Goal: Task Accomplishment & Management: Use online tool/utility

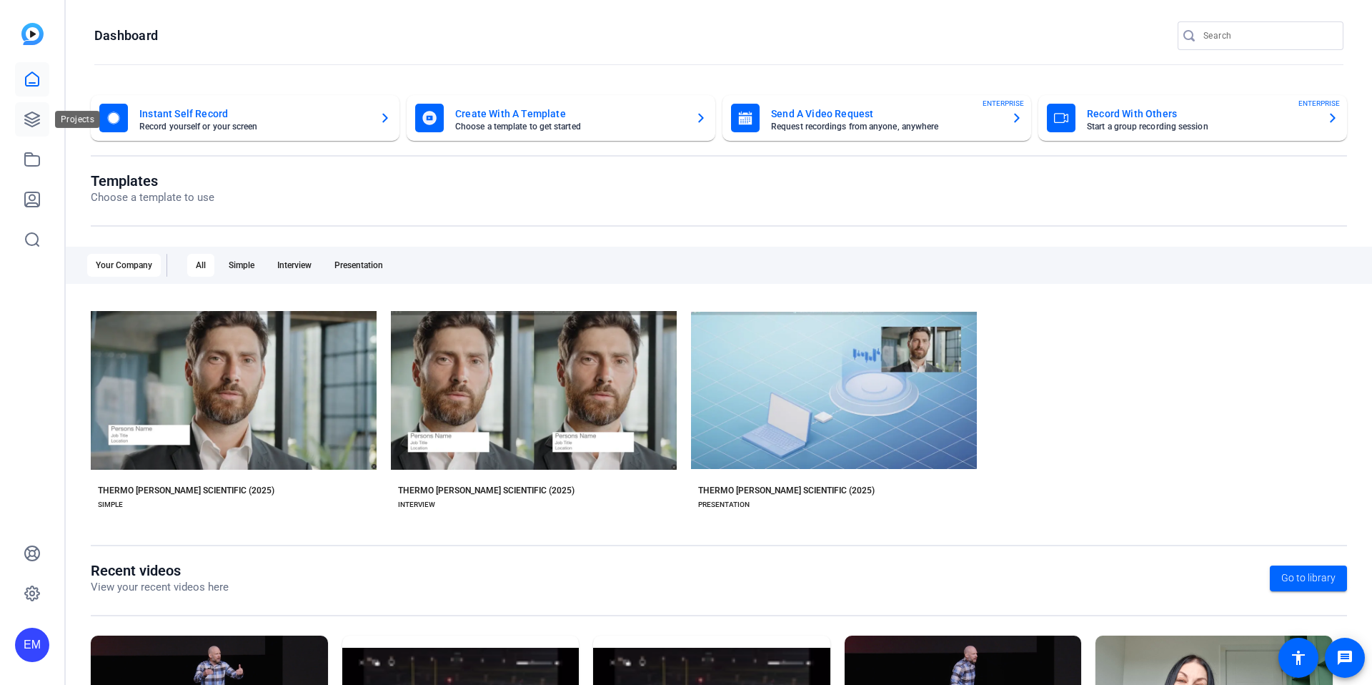
click at [35, 118] on icon at bounding box center [32, 119] width 14 height 14
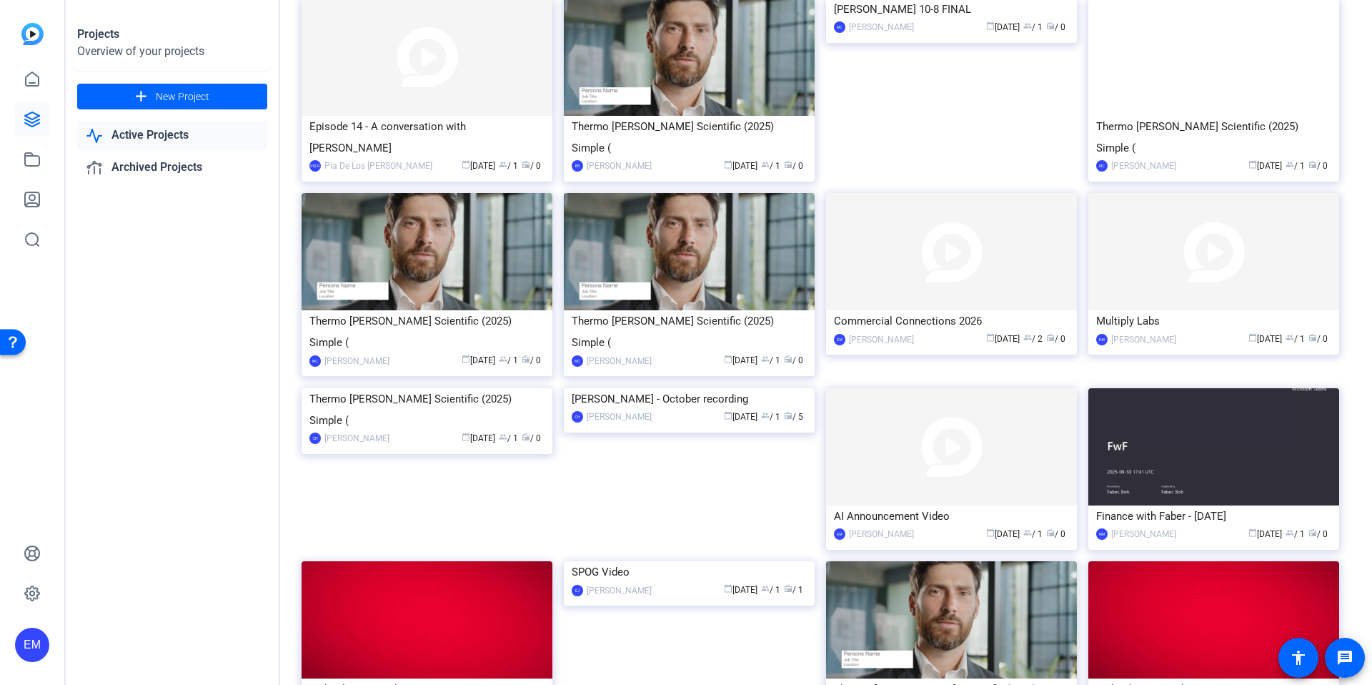
scroll to position [317, 0]
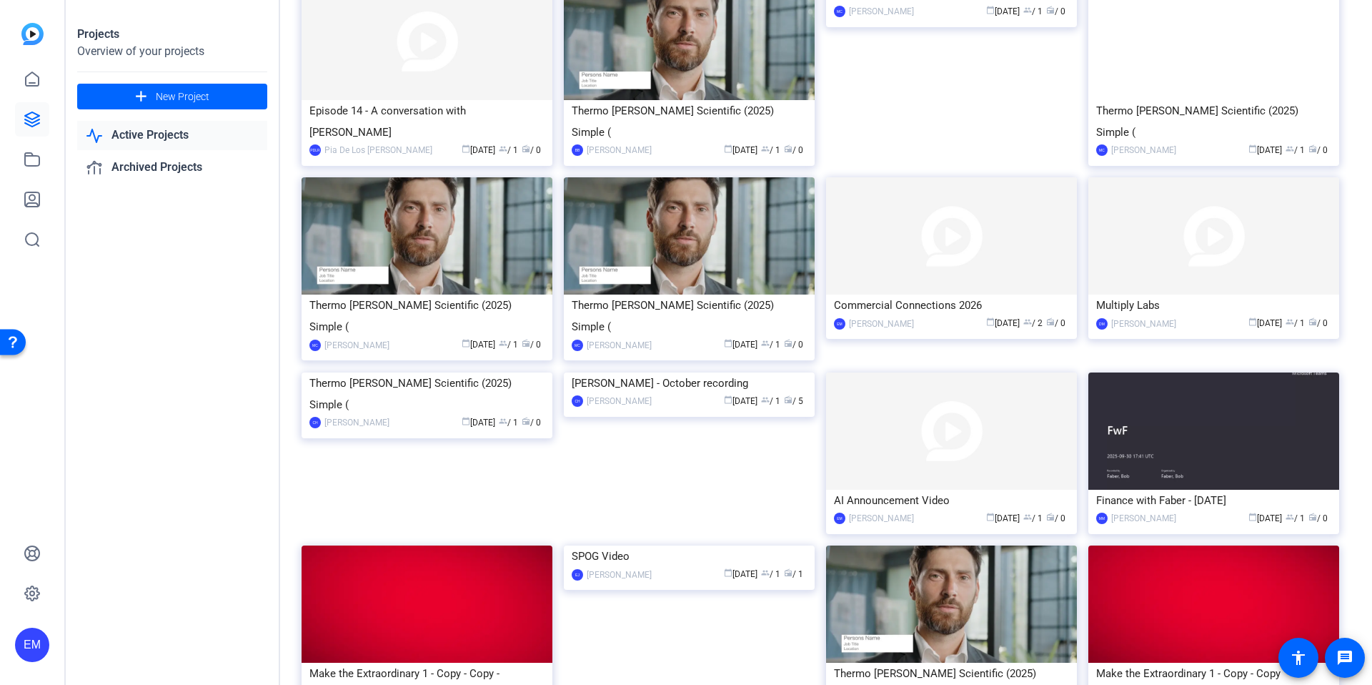
click at [931, 392] on img at bounding box center [951, 430] width 251 height 117
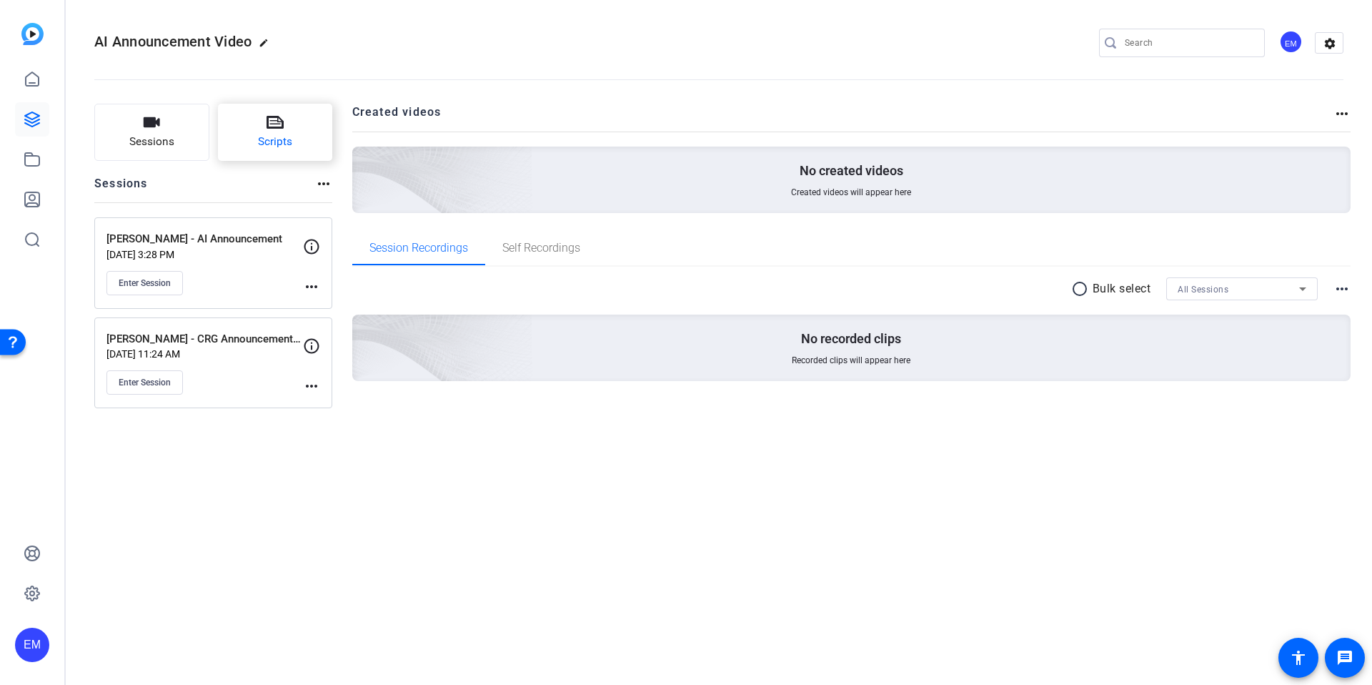
click at [267, 125] on icon at bounding box center [275, 122] width 17 height 13
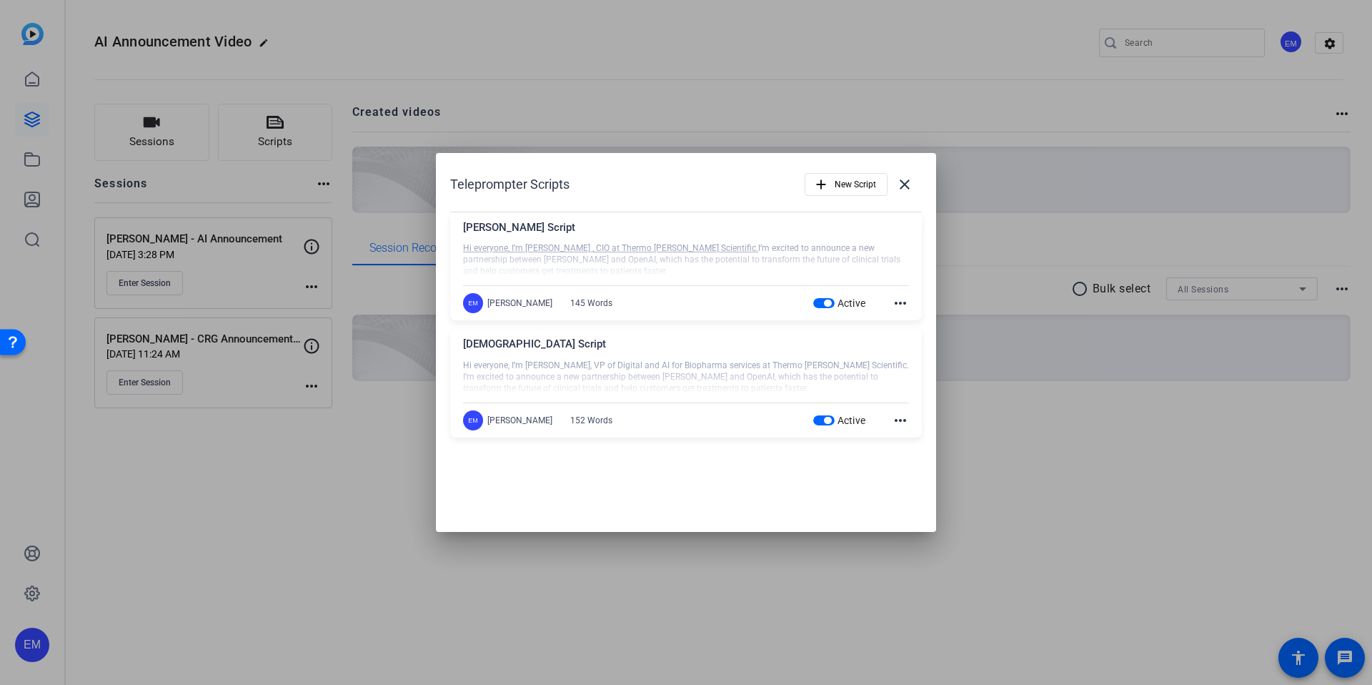
click at [905, 423] on mat-icon "more_horiz" at bounding box center [900, 420] width 17 height 17
click at [913, 444] on span "Edit" at bounding box center [931, 440] width 57 height 17
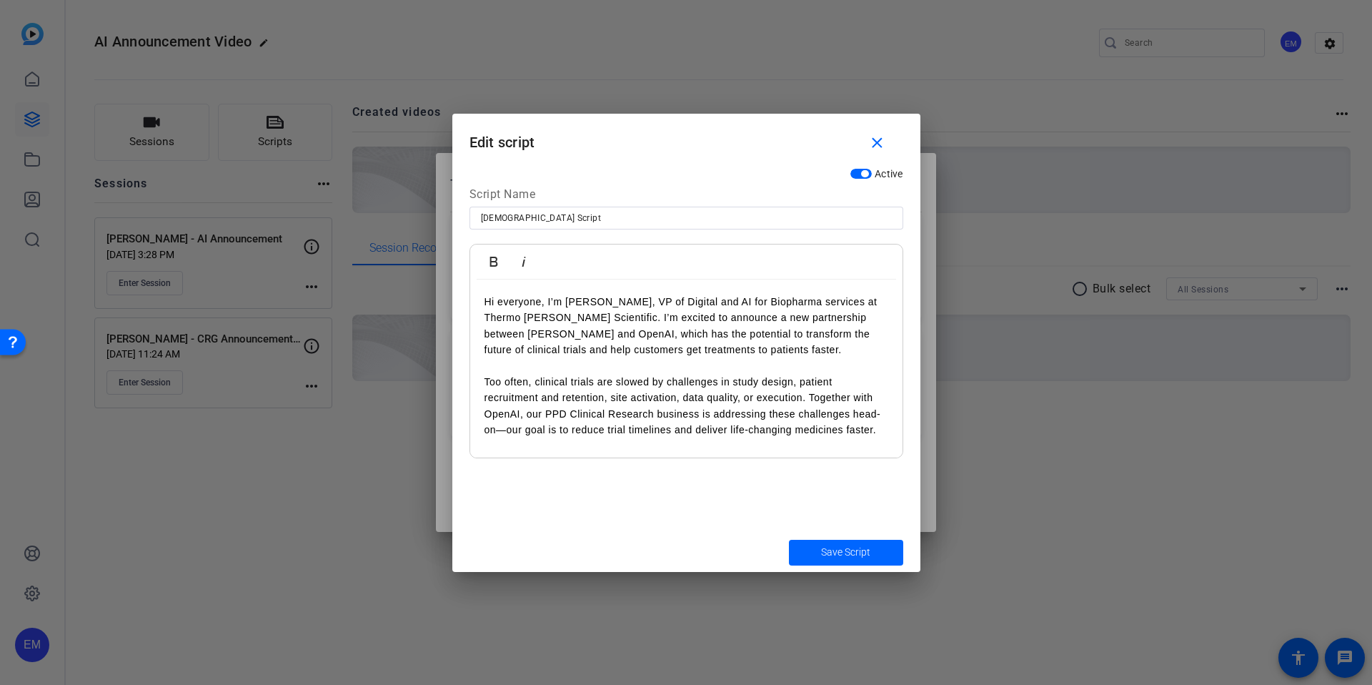
drag, startPoint x: 863, startPoint y: 430, endPoint x: 472, endPoint y: 312, distance: 409.2
click at [445, 284] on div "Teleprompter Scripts add New Script close [PERSON_NAME] Script Hi everyone, I’m…" at bounding box center [686, 342] width 1372 height 685
drag, startPoint x: 692, startPoint y: 437, endPoint x: 407, endPoint y: 231, distance: 352.2
click at [407, 231] on div "Teleprompter Scripts add New Script close [PERSON_NAME] Script Hi everyone, I’m…" at bounding box center [686, 342] width 1372 height 685
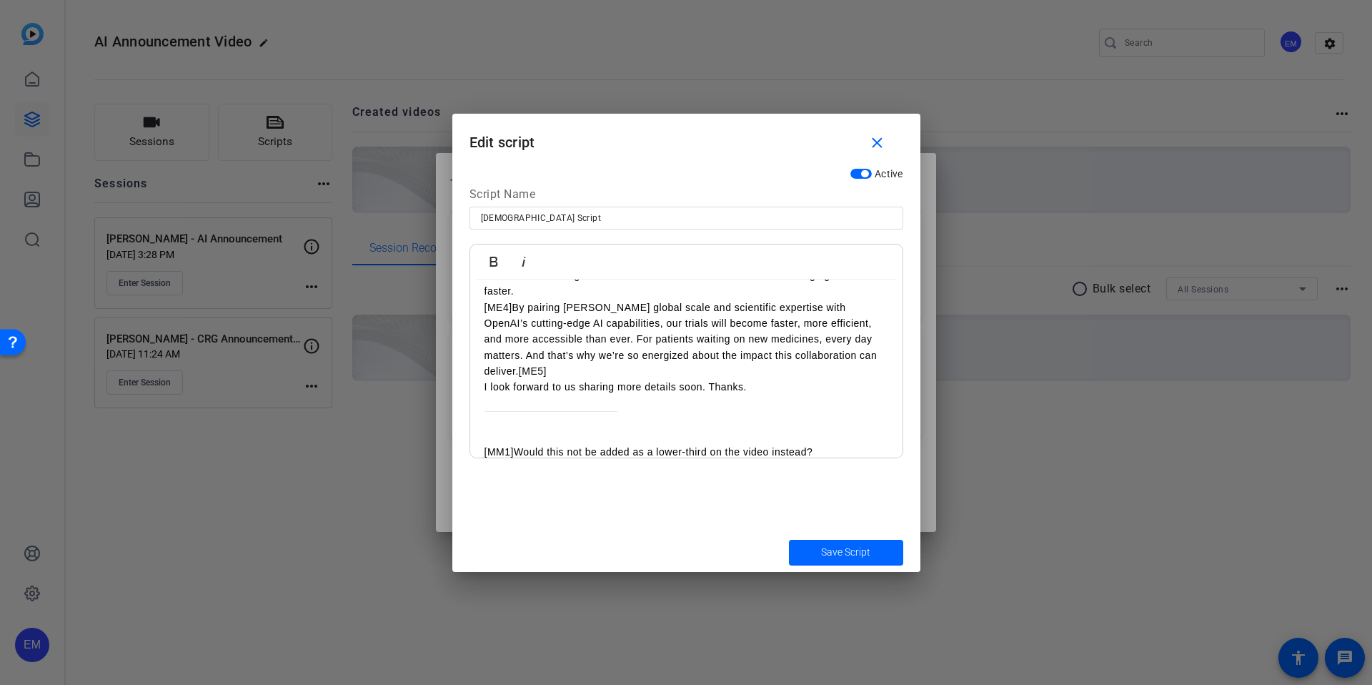
scroll to position [106, 0]
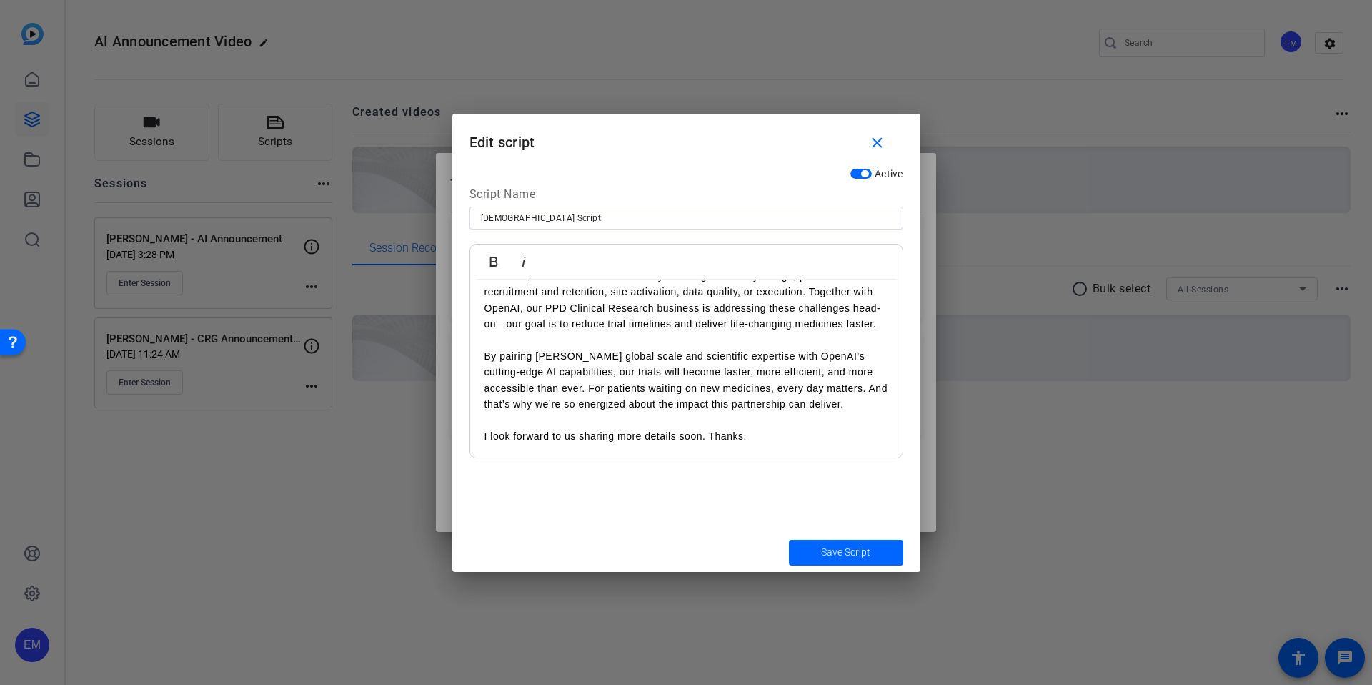
click at [553, 340] on p at bounding box center [686, 340] width 404 height 16
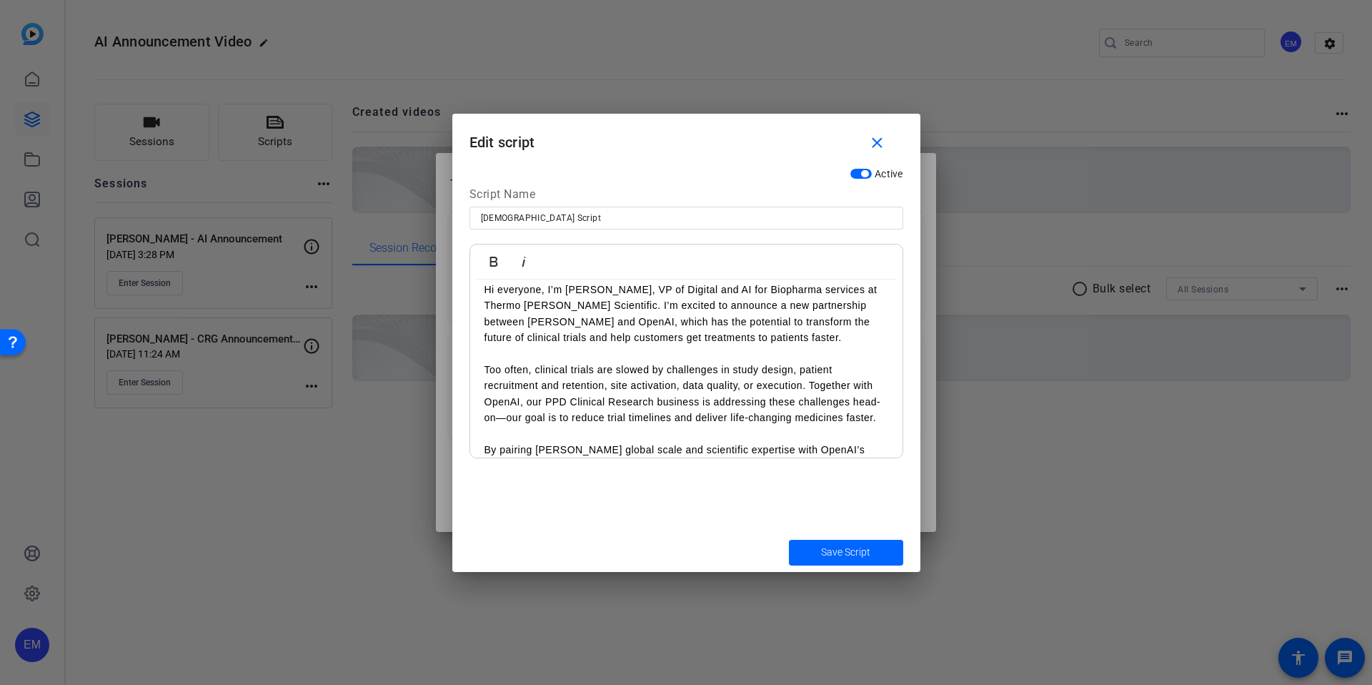
scroll to position [0, 0]
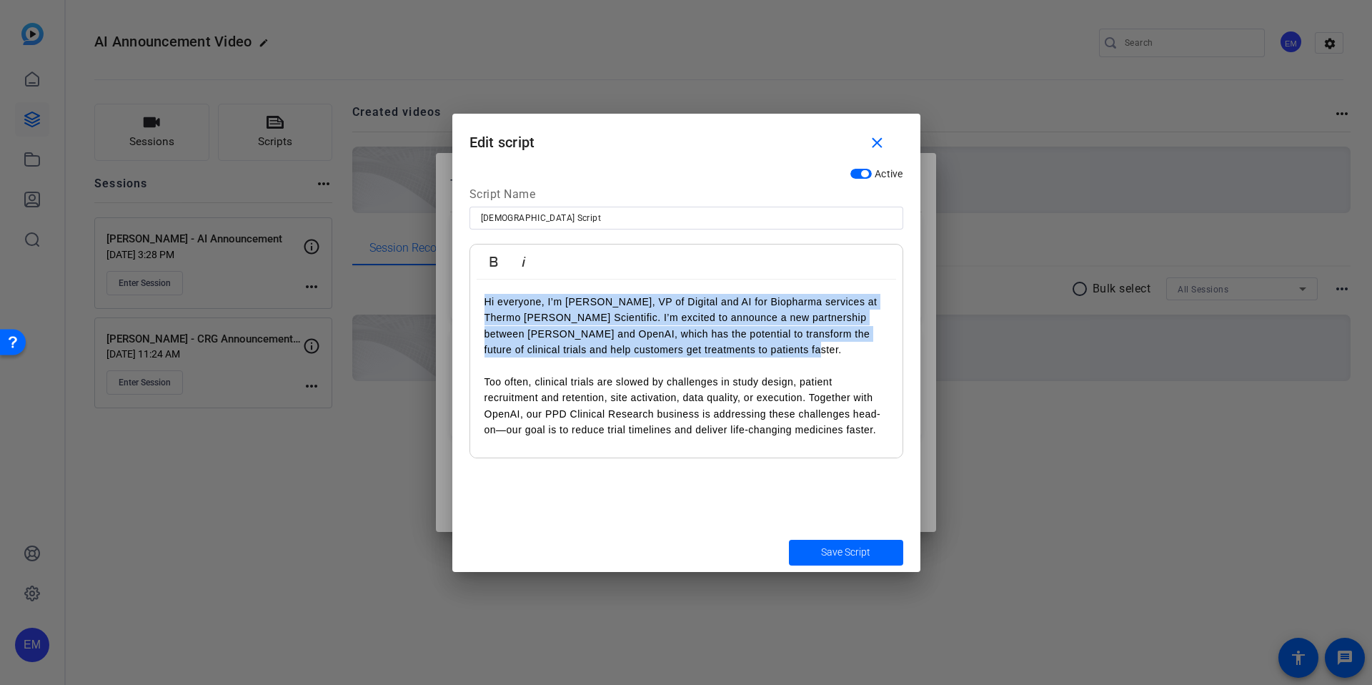
drag, startPoint x: 804, startPoint y: 351, endPoint x: 452, endPoint y: 295, distance: 356.0
click at [453, 295] on div "Active Script Name Krishna Script Bold Italic Hi everyone, I’m [PERSON_NAME], V…" at bounding box center [686, 347] width 468 height 372
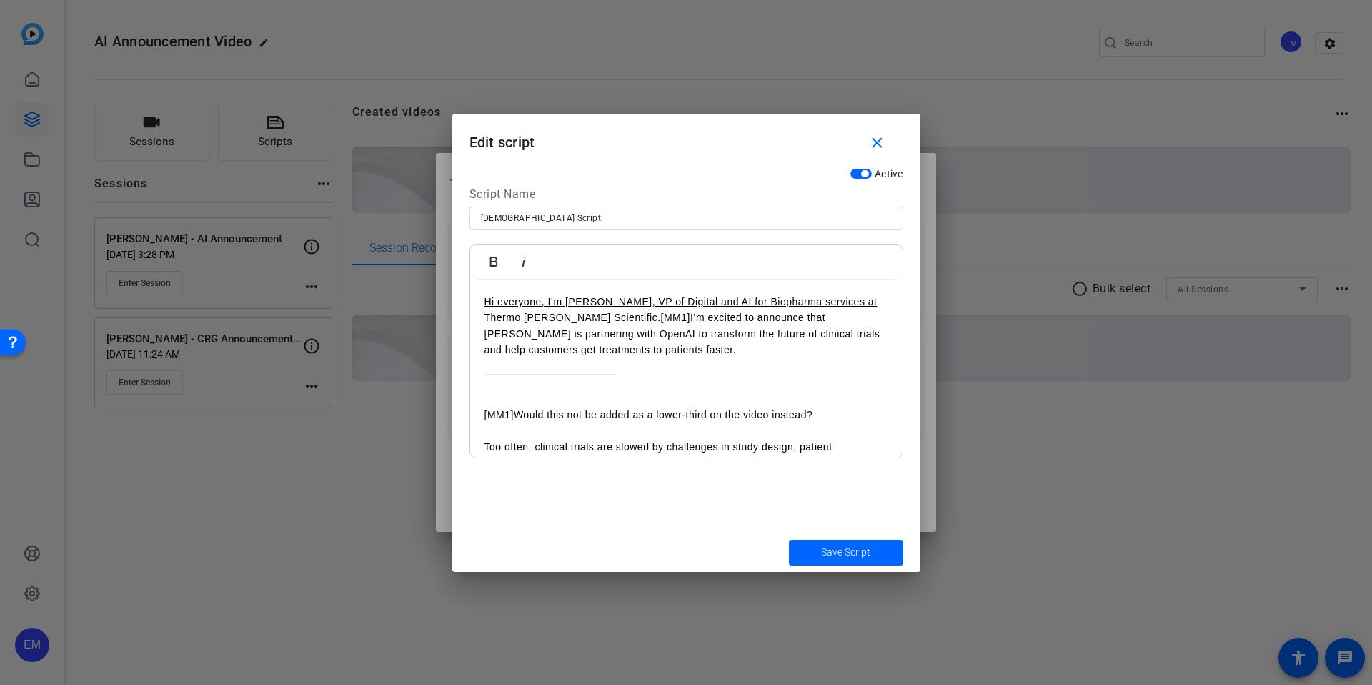
click at [697, 341] on p "Hi everyone, I’m [PERSON_NAME], VP of Digital and AI for Biopharma services at …" at bounding box center [686, 326] width 404 height 64
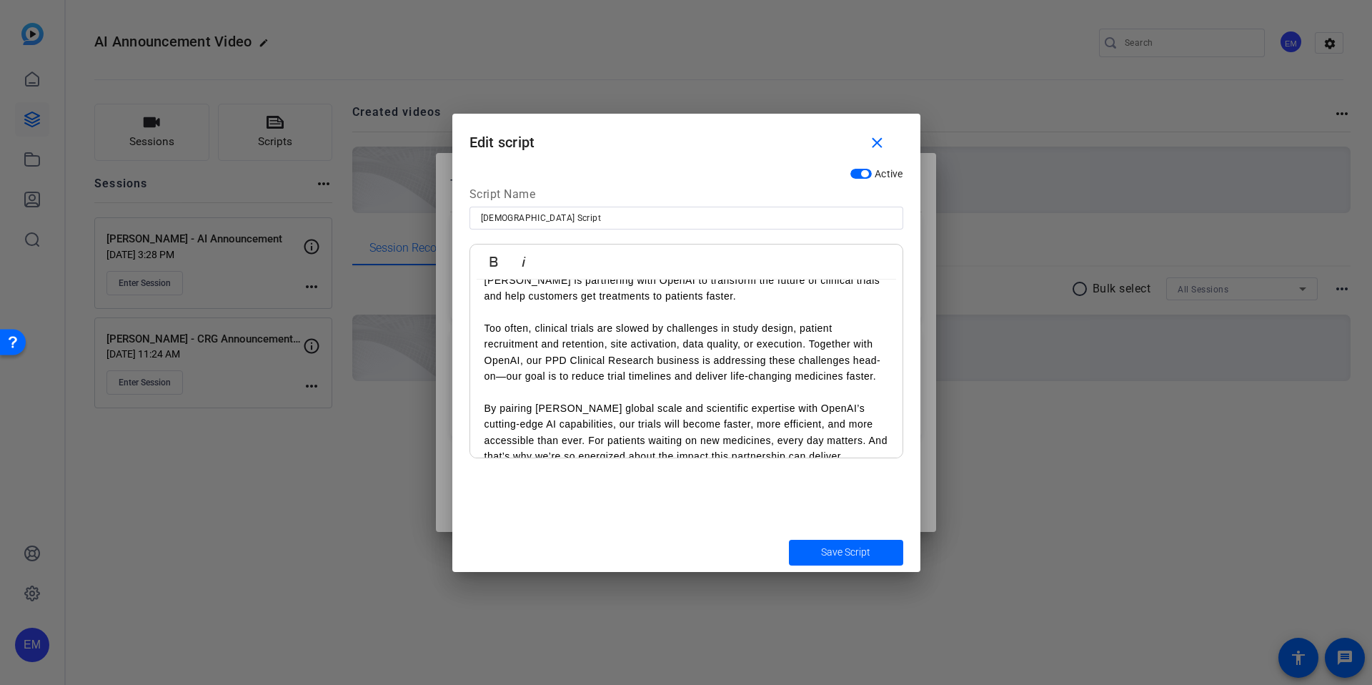
scroll to position [55, 0]
drag, startPoint x: 850, startPoint y: 374, endPoint x: 455, endPoint y: 332, distance: 397.4
click at [455, 332] on div "Active Script Name Krishna Script Bold Italic Hi everyone, I’m [PERSON_NAME], V…" at bounding box center [686, 347] width 468 height 372
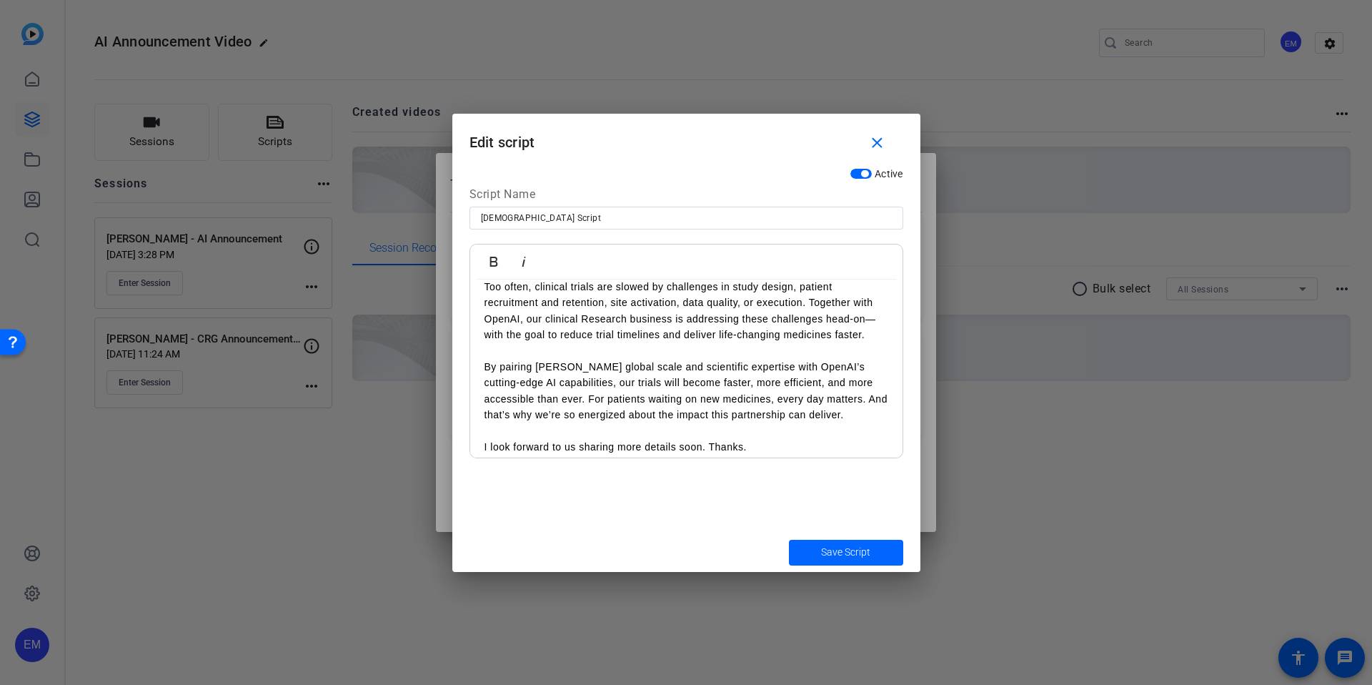
scroll to position [106, 0]
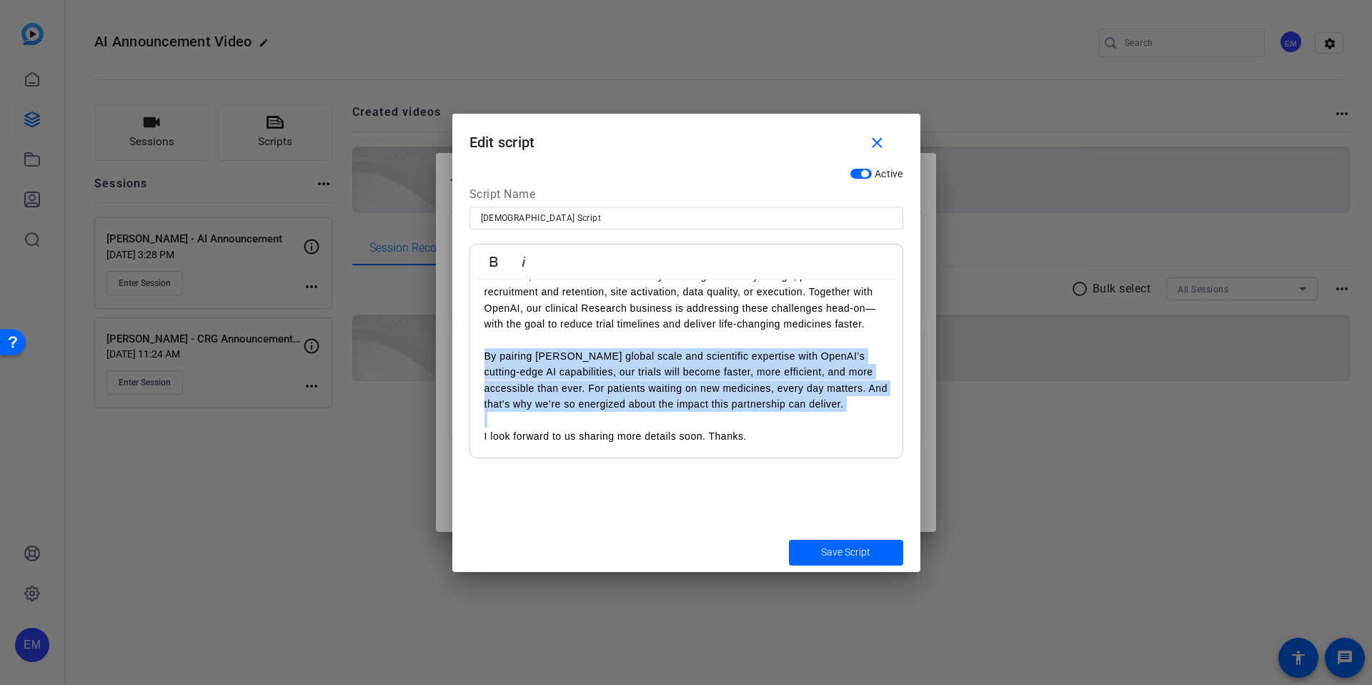
drag, startPoint x: 487, startPoint y: 356, endPoint x: 872, endPoint y: 416, distance: 389.8
click at [872, 416] on div "Hi everyone, I’m [PERSON_NAME], VP of Digital and AI for Biopharma services at …" at bounding box center [686, 316] width 432 height 284
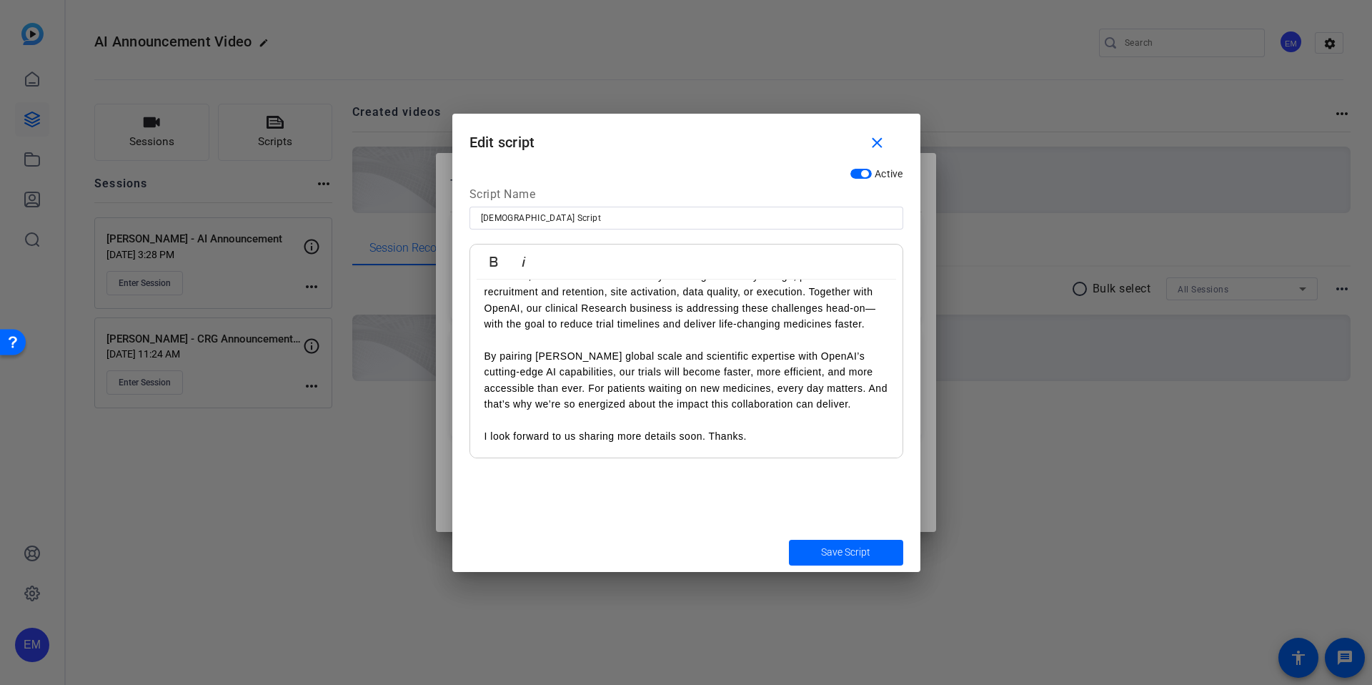
click at [660, 434] on p "I look forward to us sharing more details soon. Thanks." at bounding box center [686, 436] width 404 height 16
drag, startPoint x: 834, startPoint y: 552, endPoint x: 845, endPoint y: 553, distance: 10.8
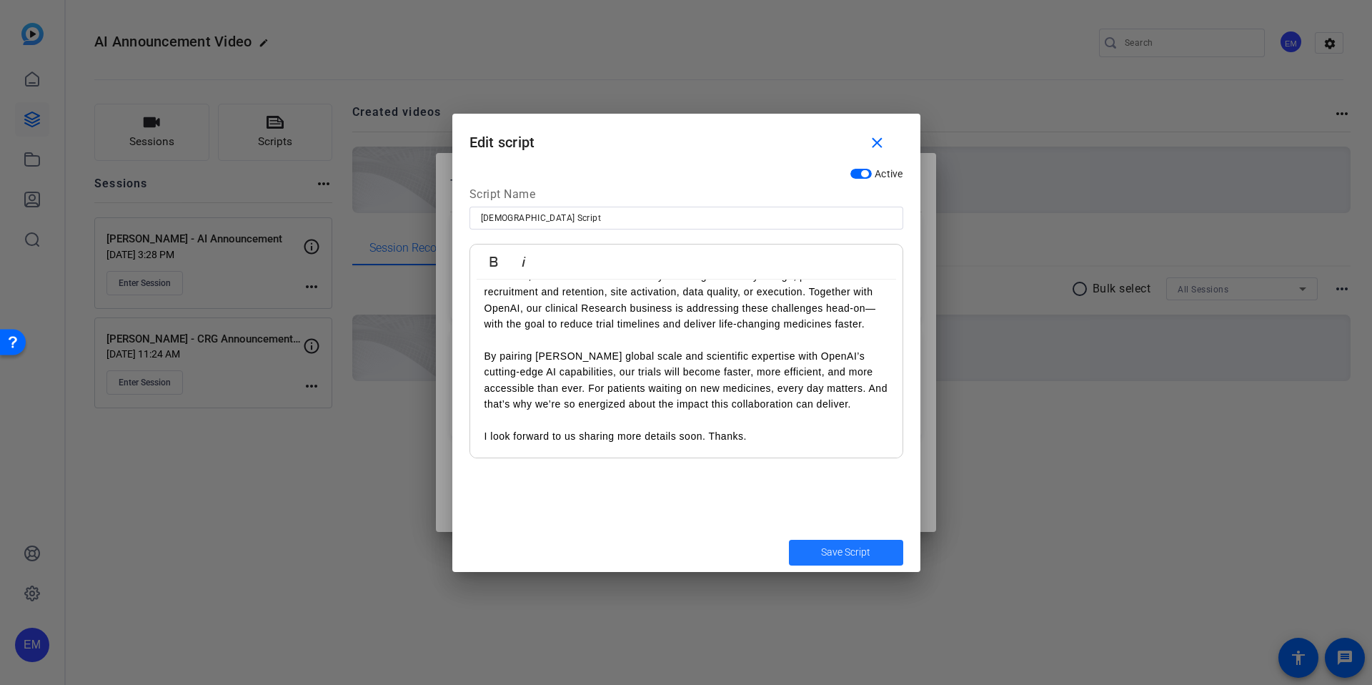
click at [844, 553] on span "Save Script" at bounding box center [845, 552] width 49 height 15
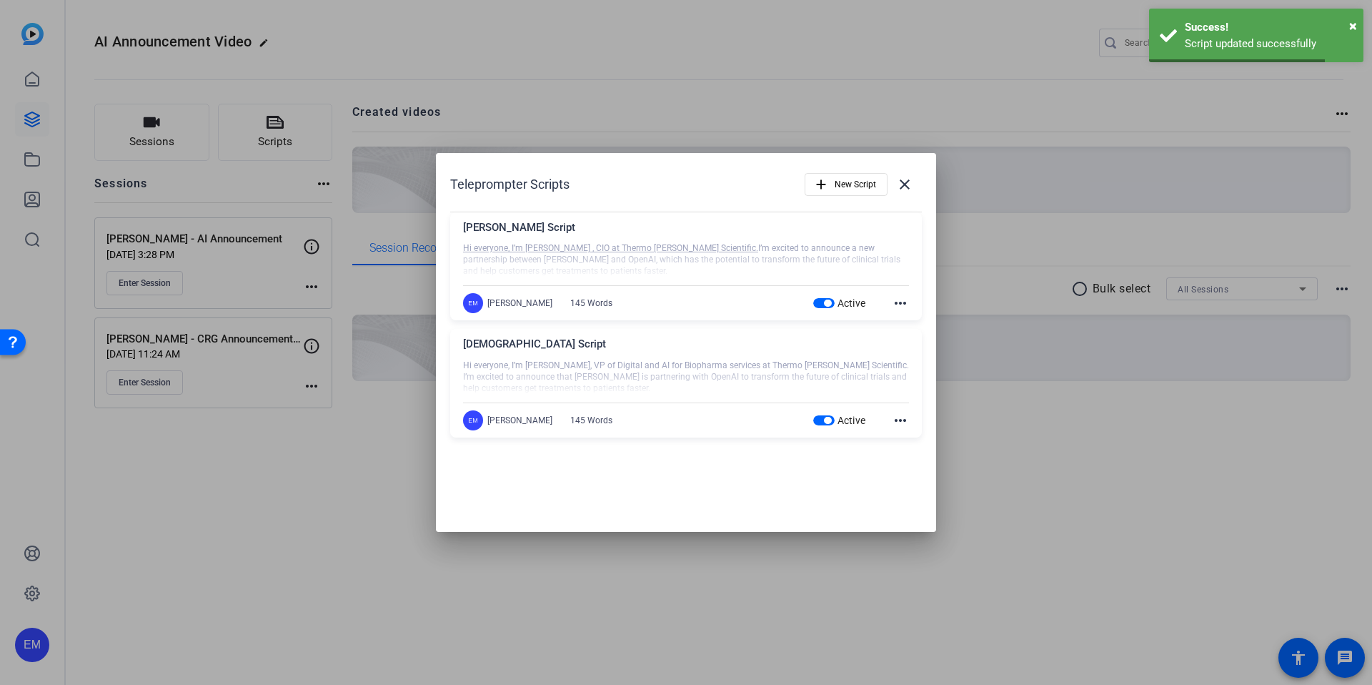
click at [700, 522] on div "Teleprompter Scripts add New Script close [PERSON_NAME] Script Hi everyone, I’m…" at bounding box center [686, 342] width 500 height 379
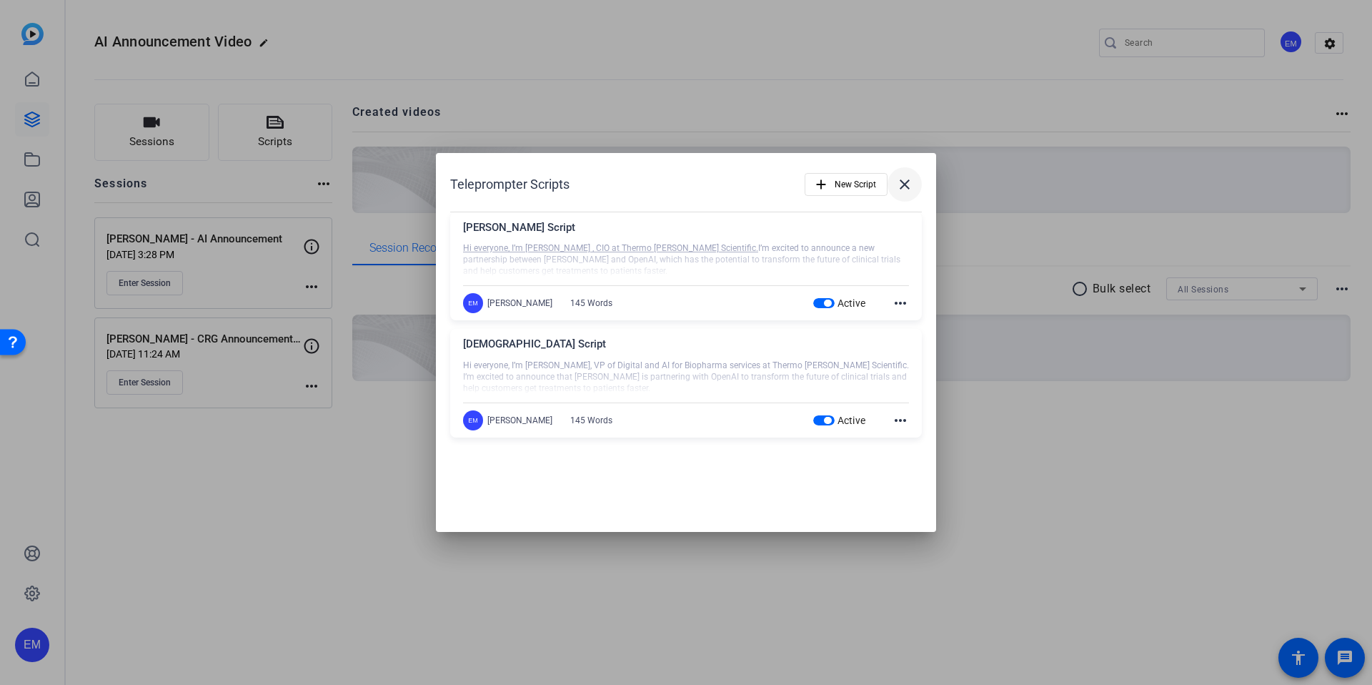
click at [905, 187] on mat-icon "close" at bounding box center [904, 184] width 17 height 17
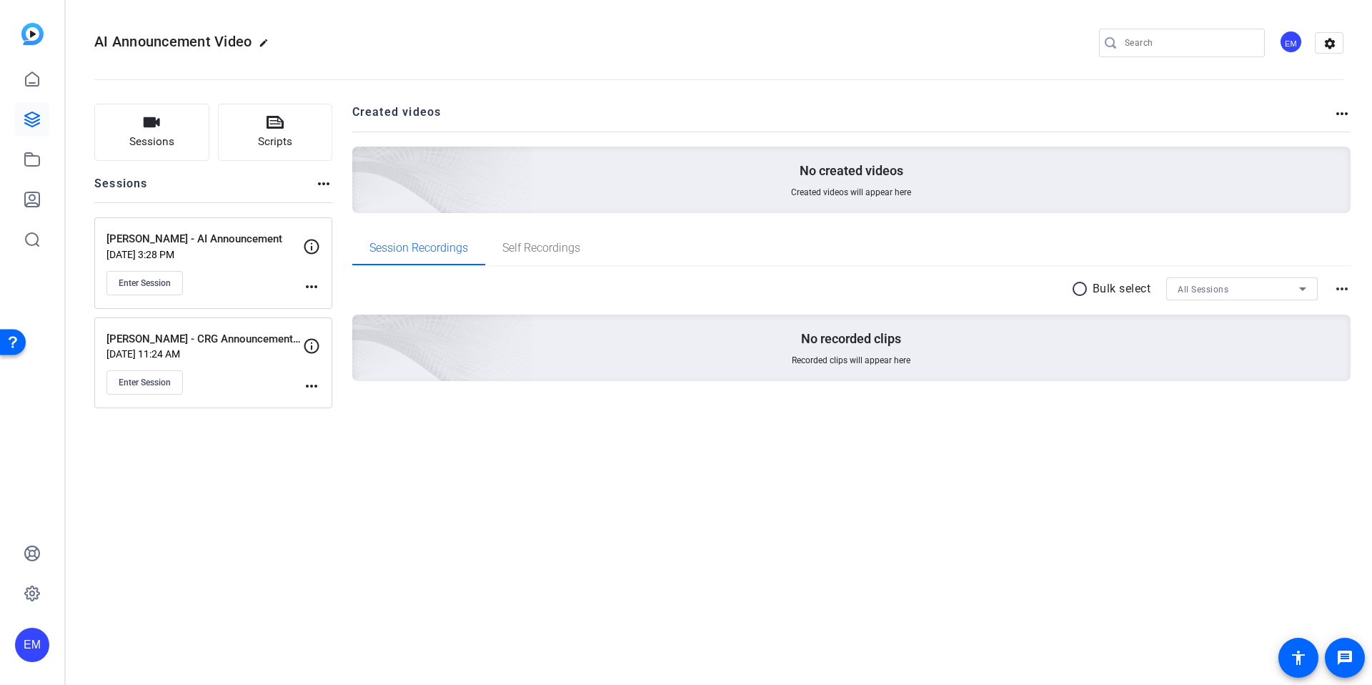
click at [490, 467] on div "AI Announcement Video edit EM settings Sessions Scripts Sessions more_horiz [PE…" at bounding box center [719, 342] width 1306 height 685
